Goal: Task Accomplishment & Management: Manage account settings

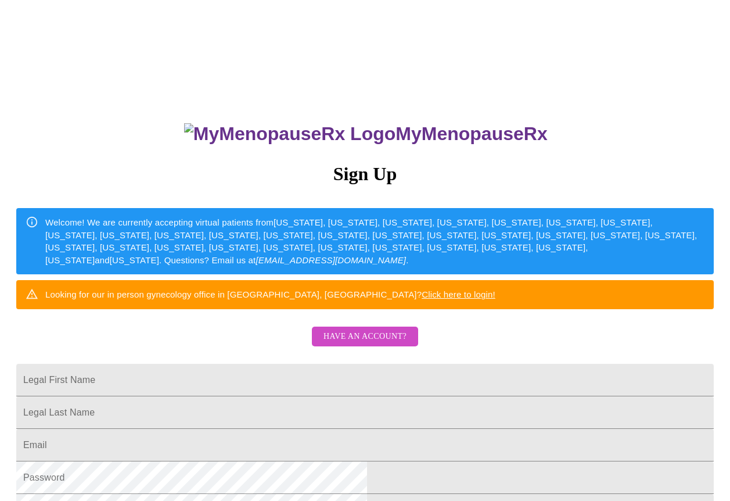
scroll to position [74, 0]
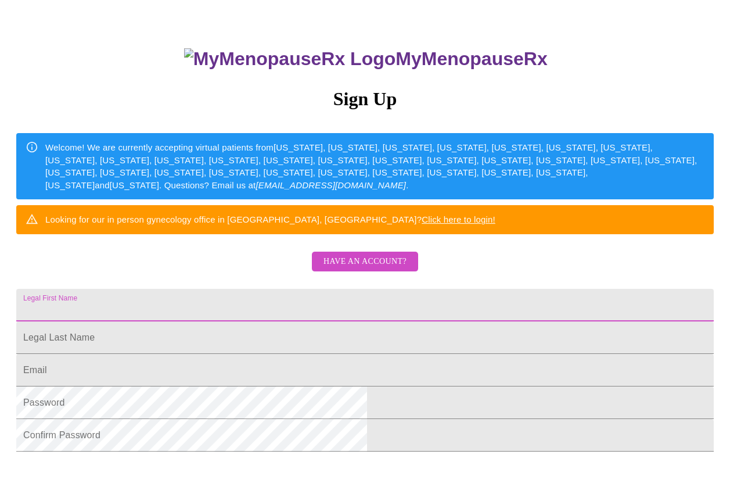
click at [222, 322] on input "Legal First Name" at bounding box center [364, 305] width 697 height 33
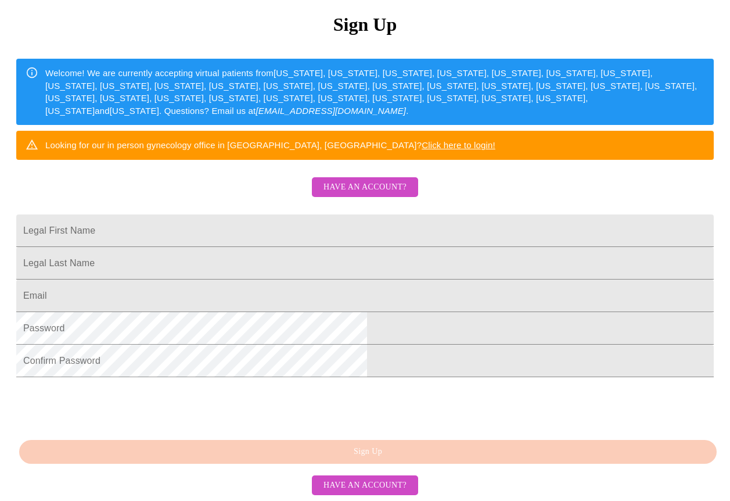
scroll to position [224, 0]
click at [343, 180] on span "Have an account?" at bounding box center [364, 187] width 83 height 15
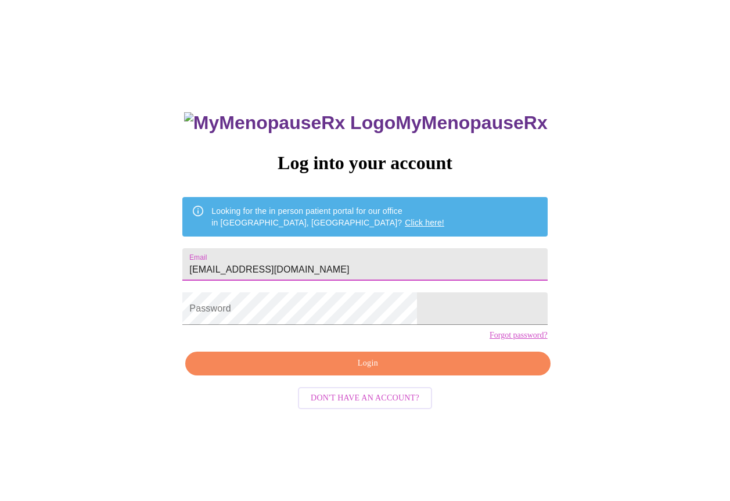
type input "stjohn827@gmail.com"
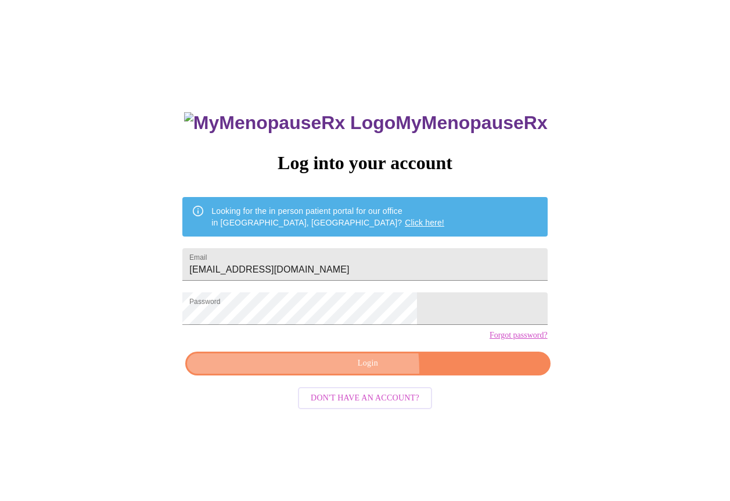
click at [319, 370] on span "Login" at bounding box center [368, 363] width 338 height 15
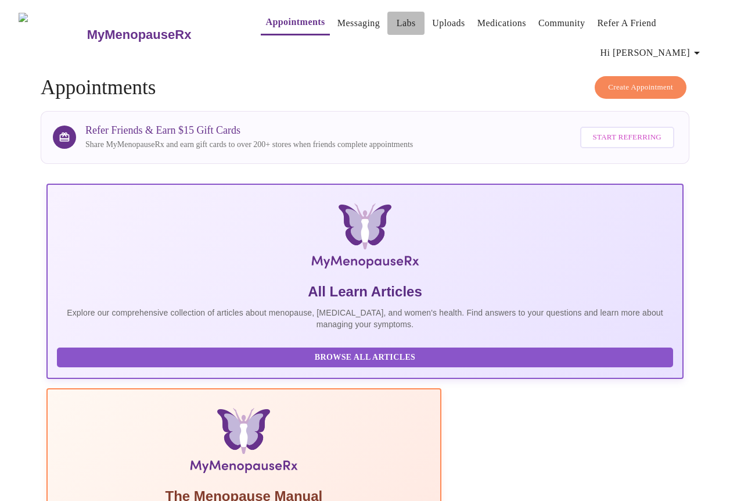
click at [397, 20] on link "Labs" at bounding box center [406, 23] width 19 height 16
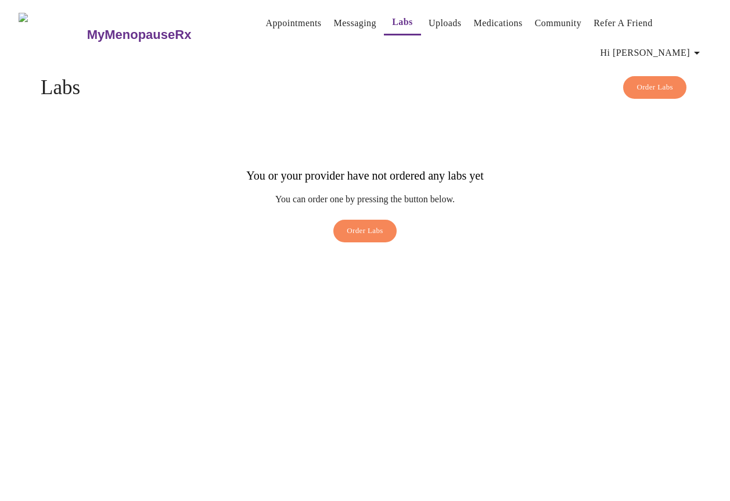
click at [495, 17] on link "Medications" at bounding box center [498, 23] width 49 height 16
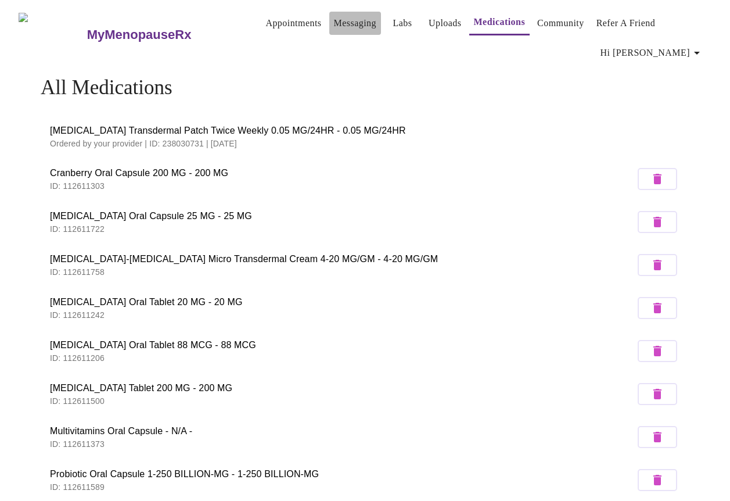
click at [334, 15] on link "Messaging" at bounding box center [355, 23] width 42 height 16
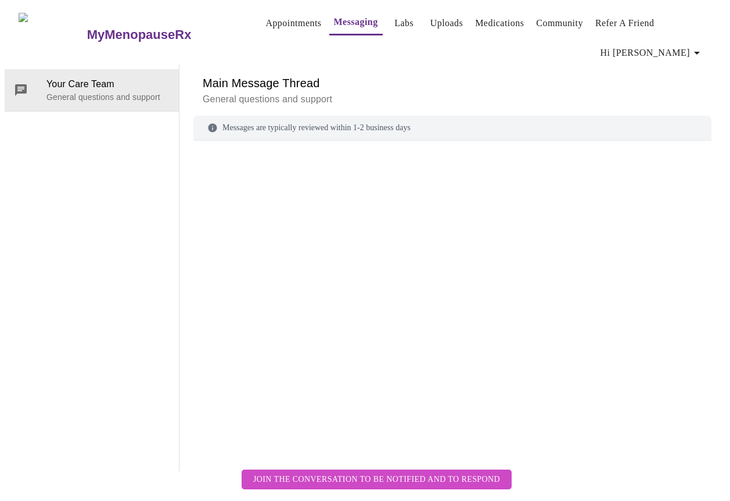
scroll to position [59, 0]
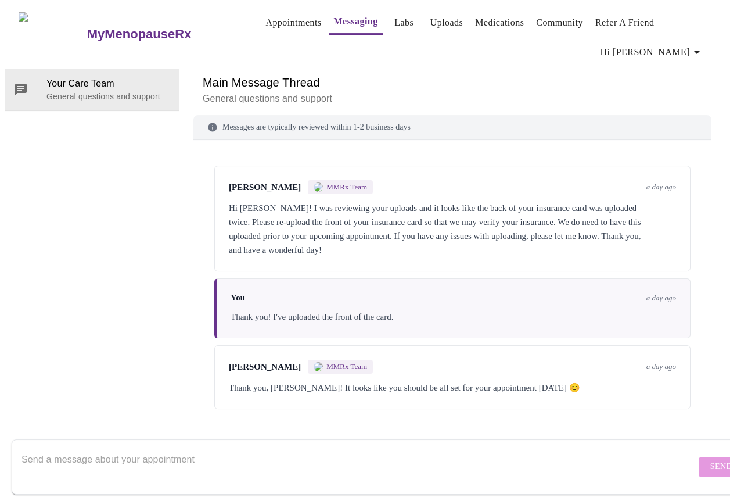
click at [228, 409] on div "Main Message Thread General questions and support Messages are typically review…" at bounding box center [452, 267] width 518 height 406
click at [41, 457] on textarea "Send a message about your appointment" at bounding box center [358, 466] width 674 height 37
